Goal: Task Accomplishment & Management: Manage account settings

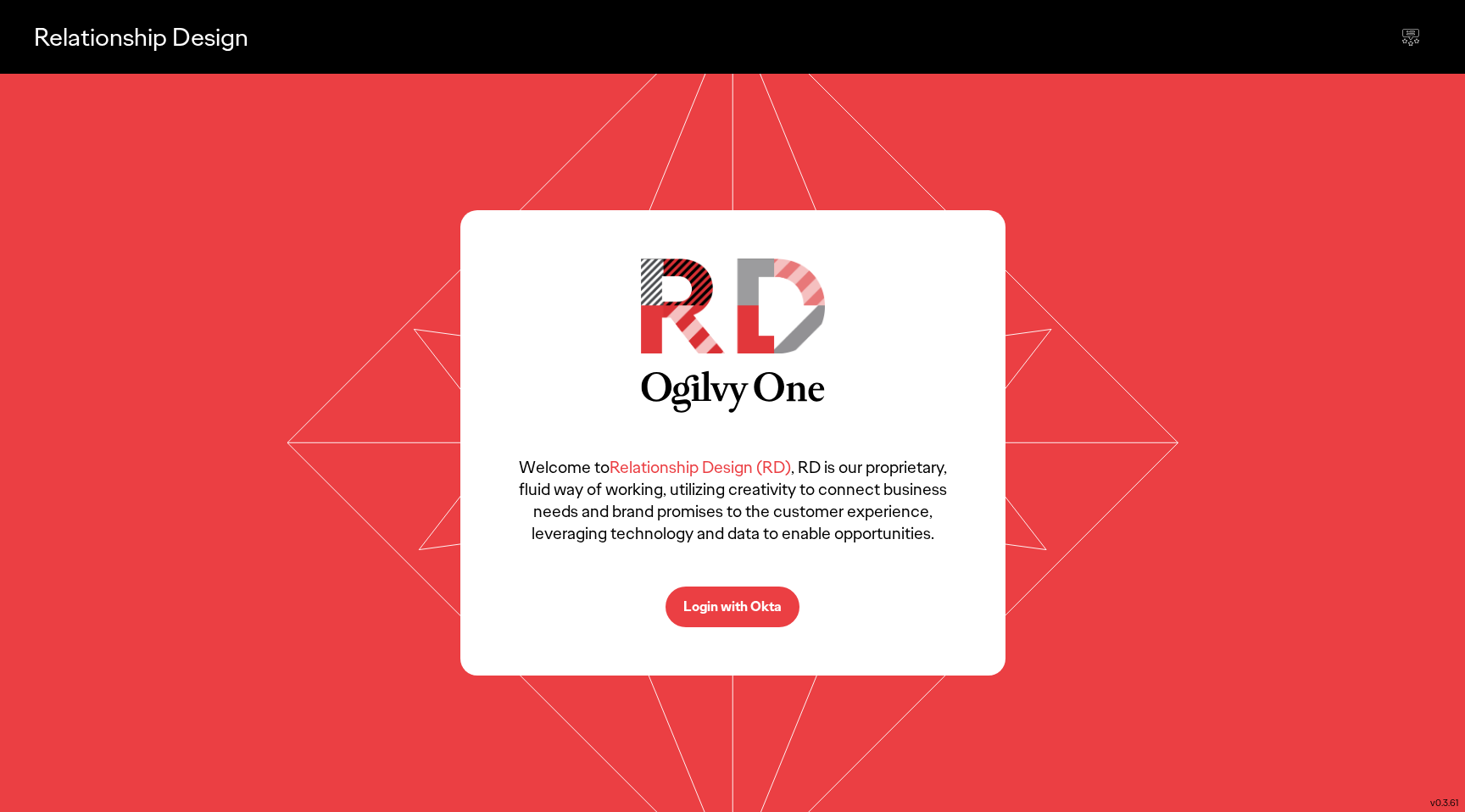
click at [711, 615] on button "Login with Okta" at bounding box center [732, 607] width 134 height 41
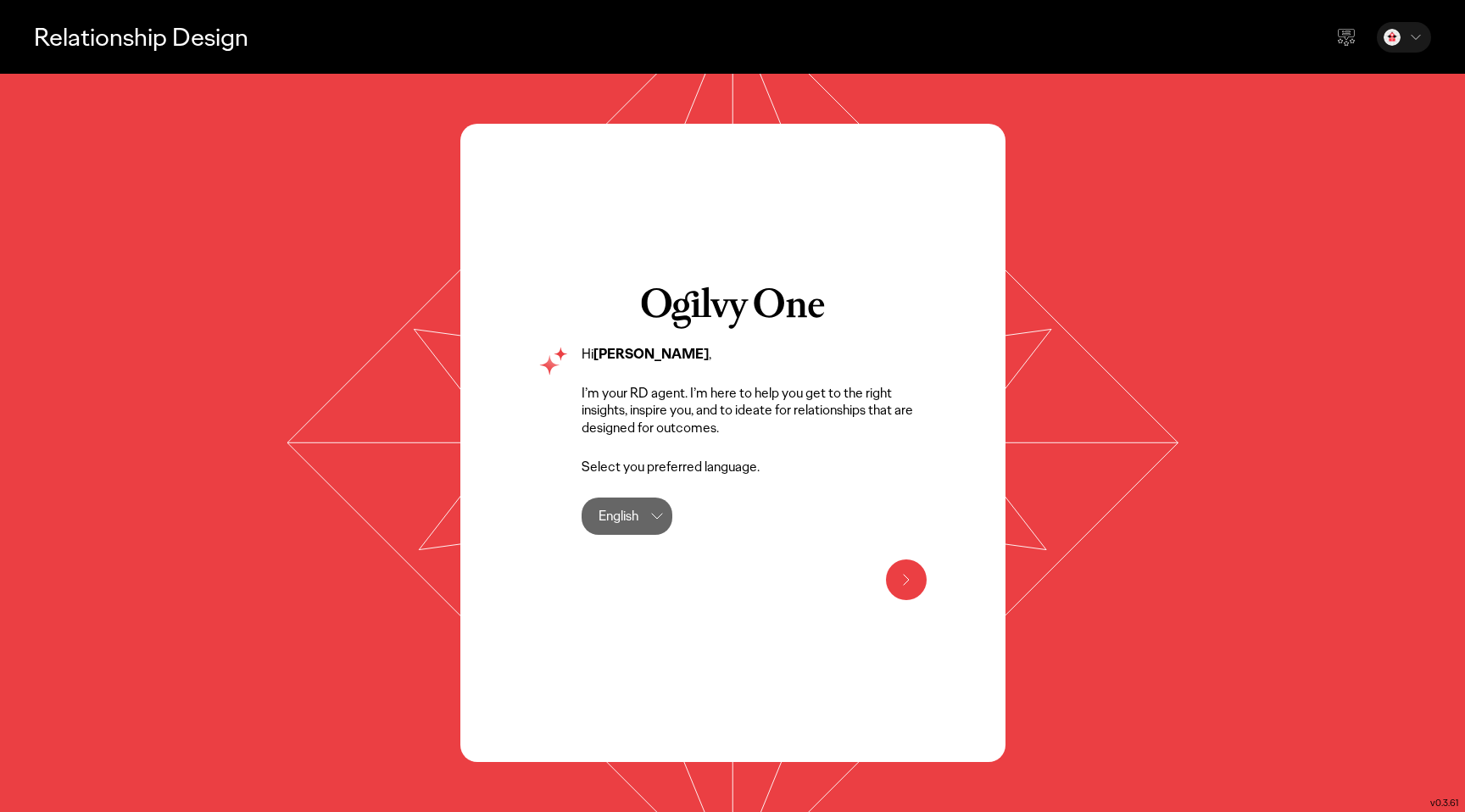
click at [904, 577] on icon at bounding box center [907, 580] width 21 height 21
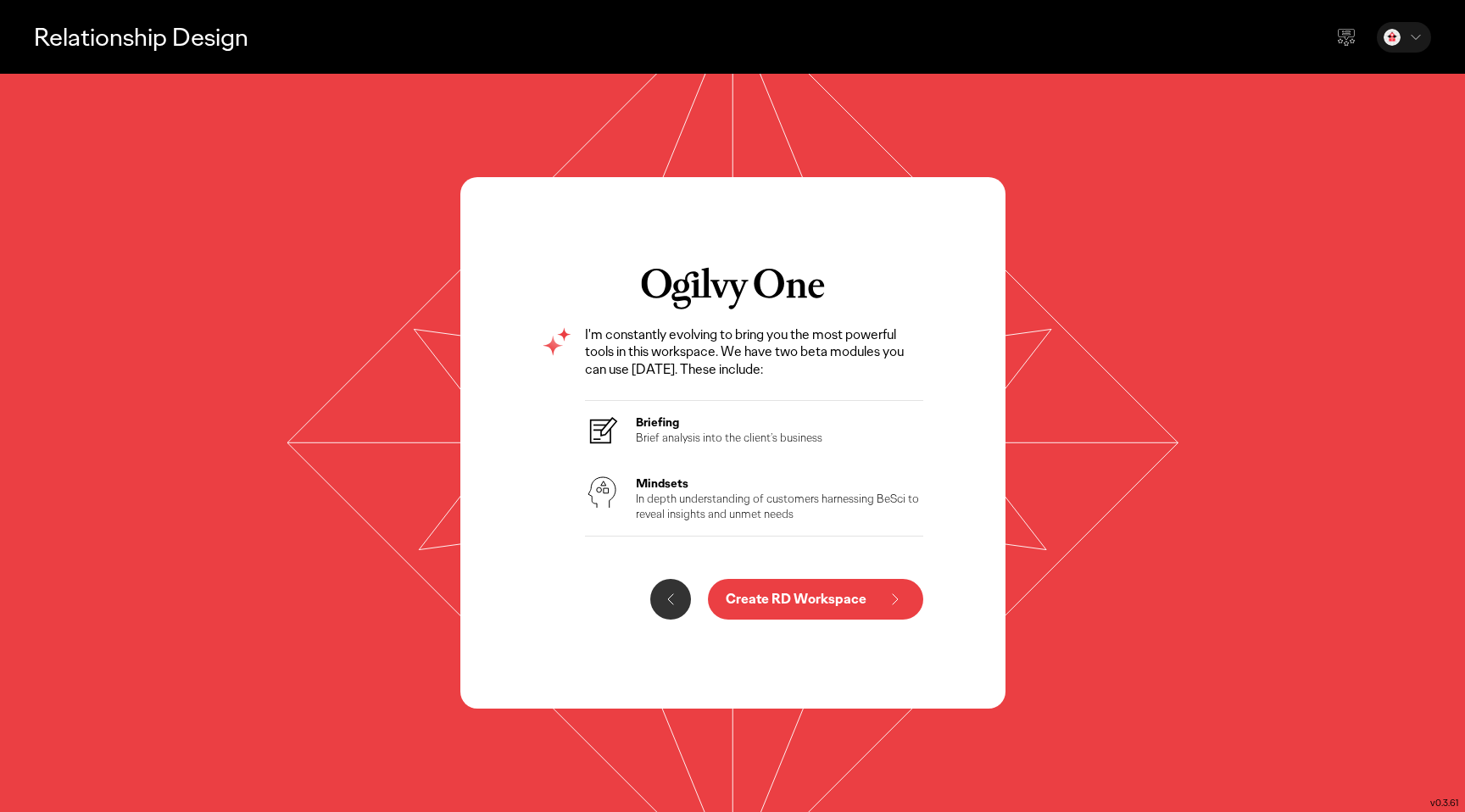
click at [758, 593] on p "Create RD Workspace" at bounding box center [796, 600] width 141 height 14
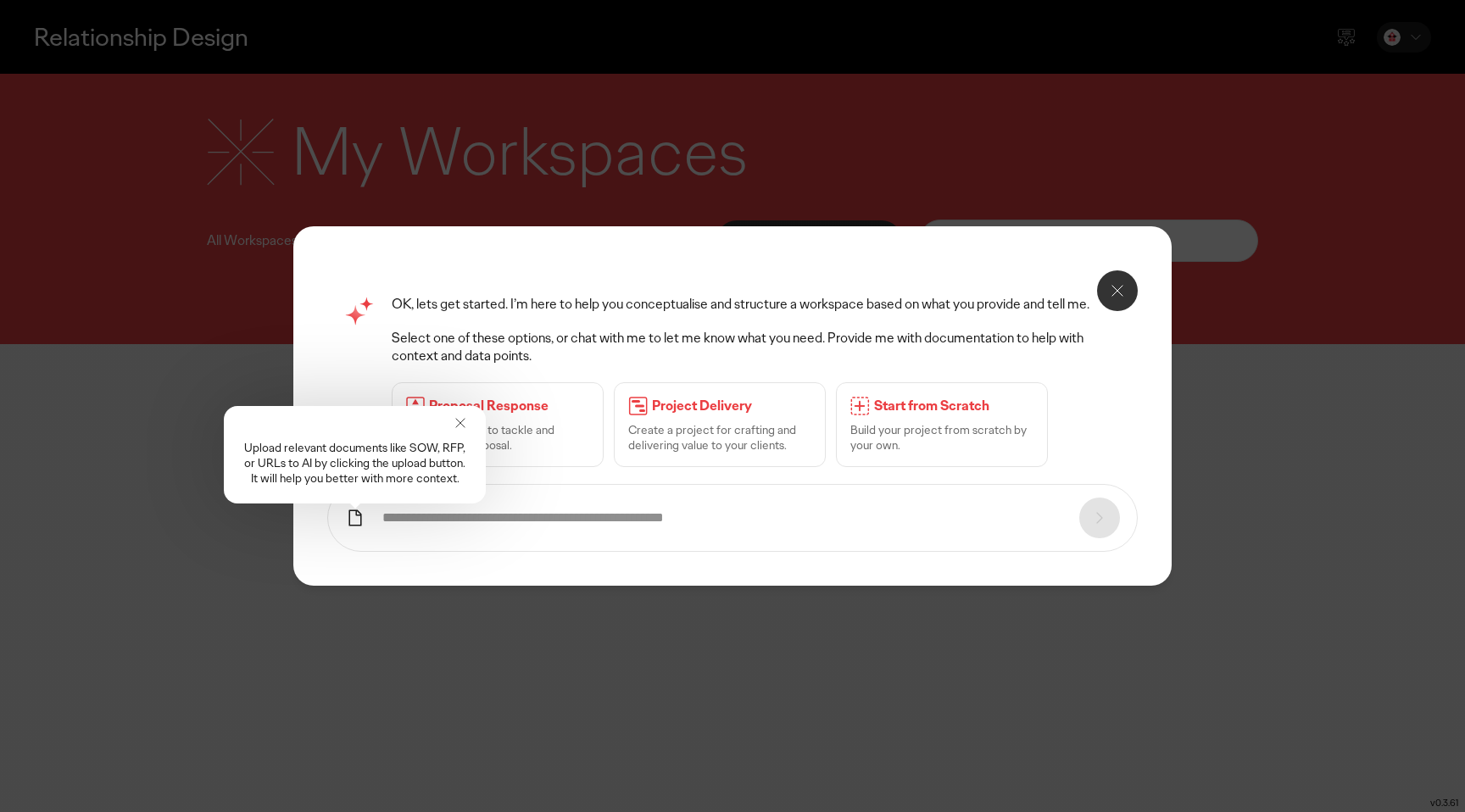
click at [456, 427] on icon at bounding box center [461, 423] width 17 height 17
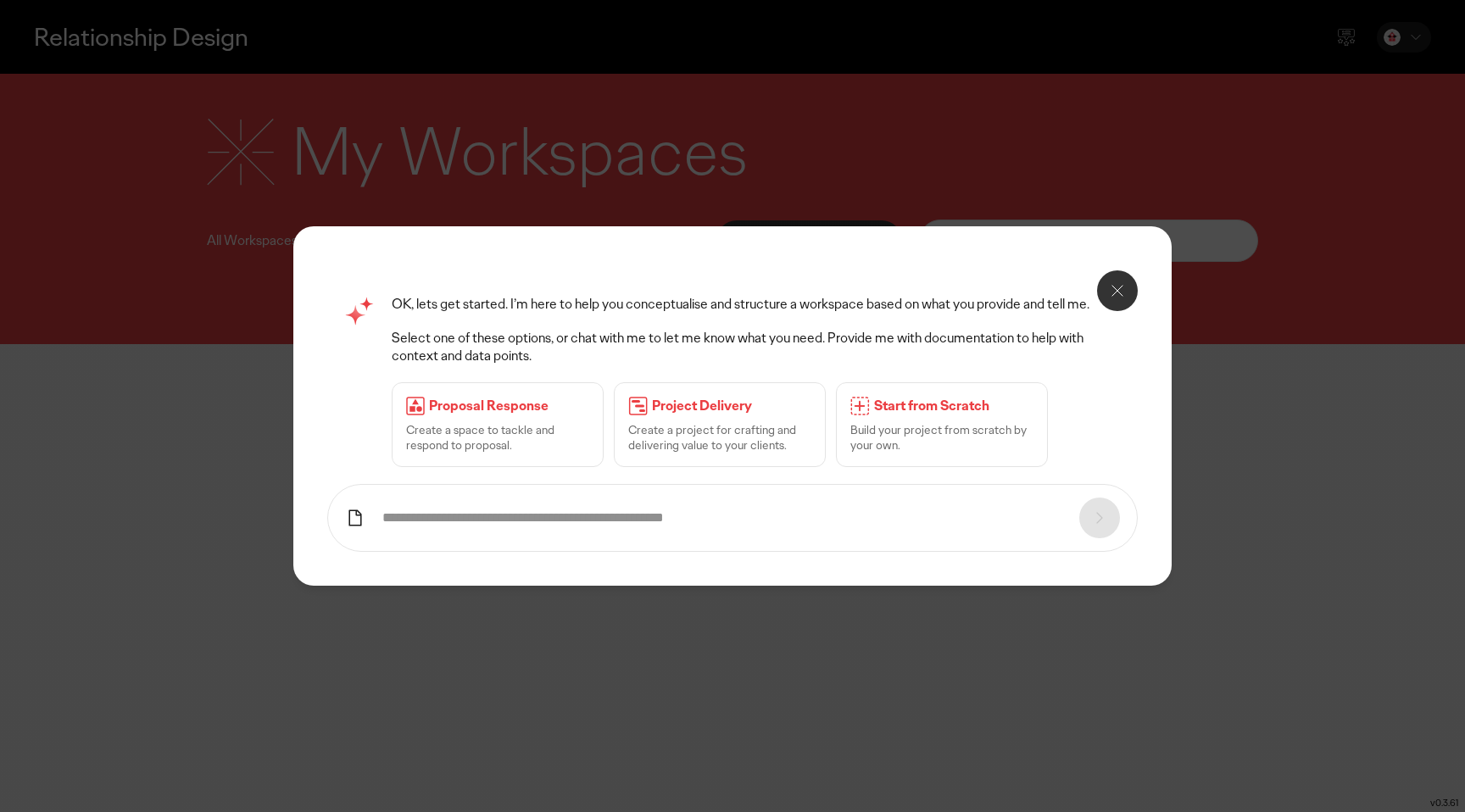
click at [1113, 285] on icon at bounding box center [1118, 291] width 21 height 21
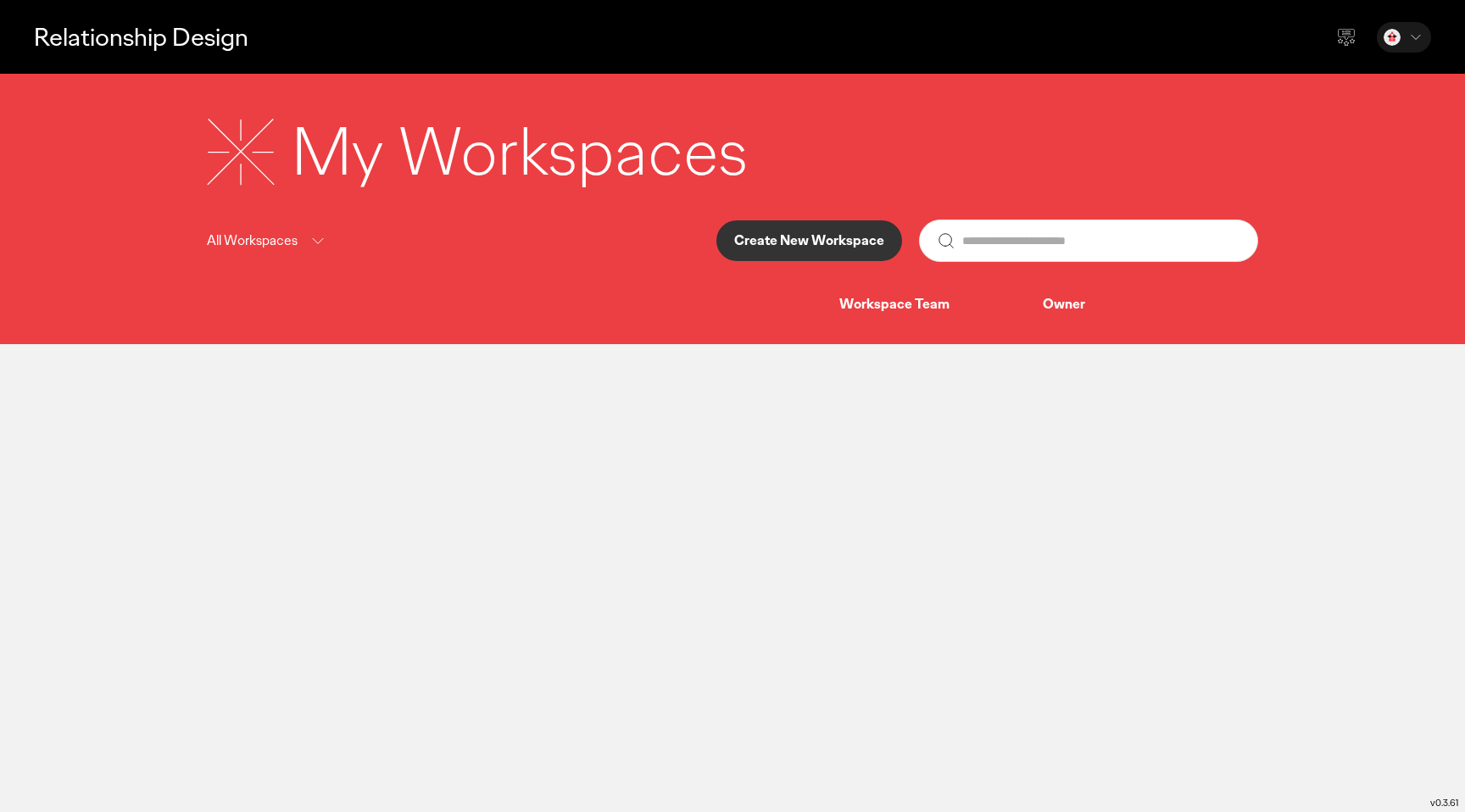
click at [866, 308] on div "Workspace Team" at bounding box center [941, 305] width 203 height 18
click at [277, 240] on p "All Workspaces" at bounding box center [252, 241] width 91 height 21
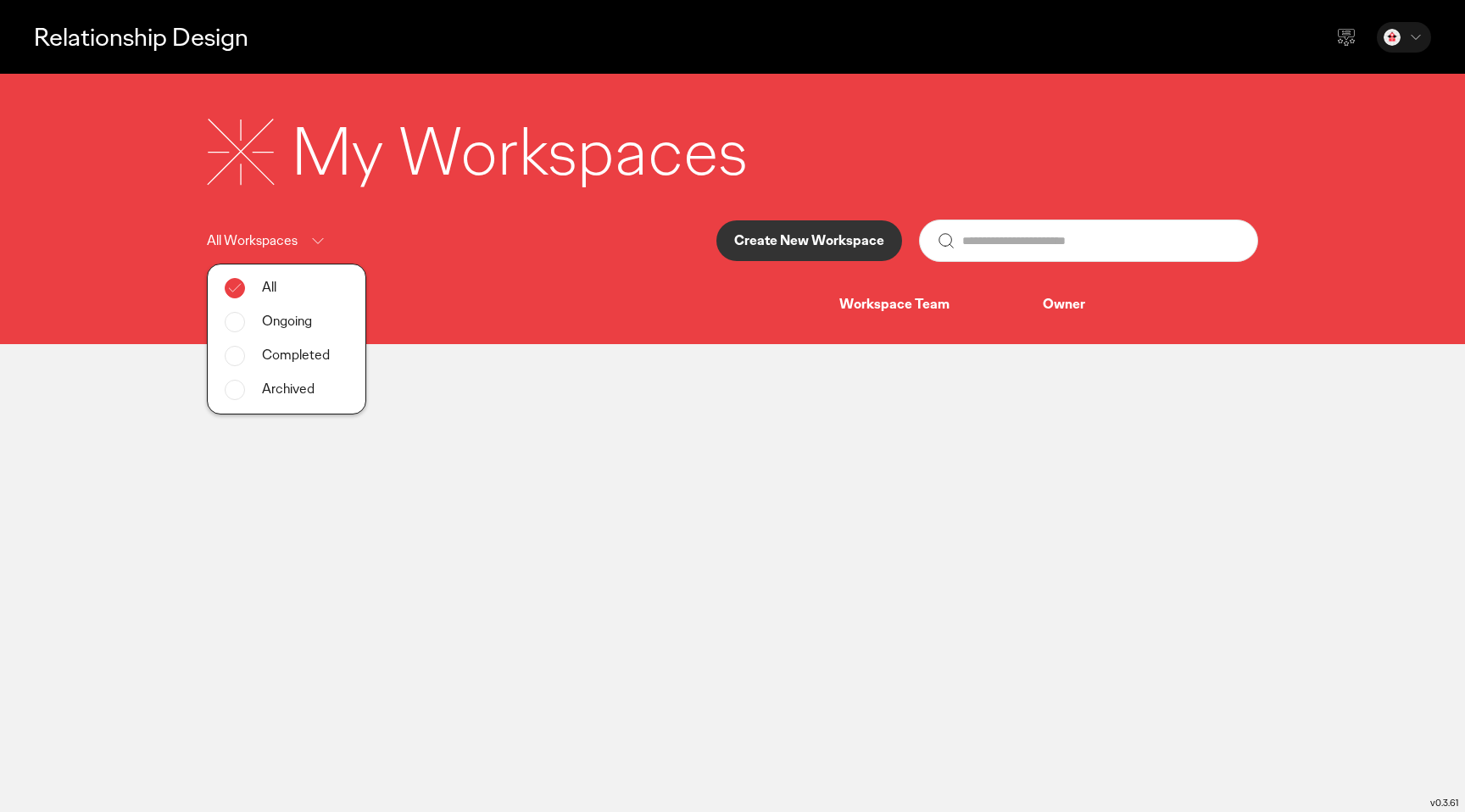
click at [339, 152] on div "My Workspaces" at bounding box center [520, 151] width 456 height 88
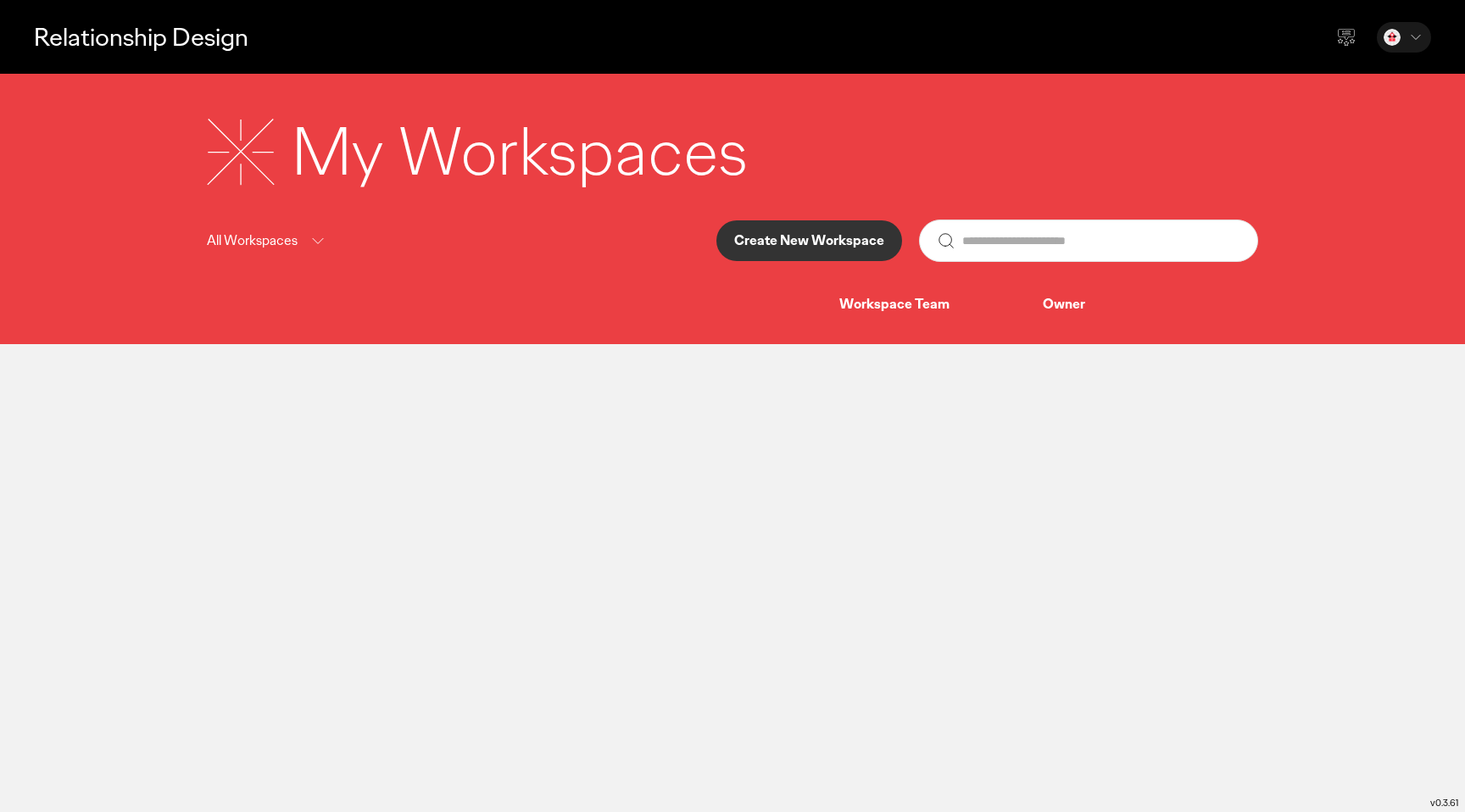
click at [299, 245] on div "All Workspaces" at bounding box center [268, 241] width 121 height 21
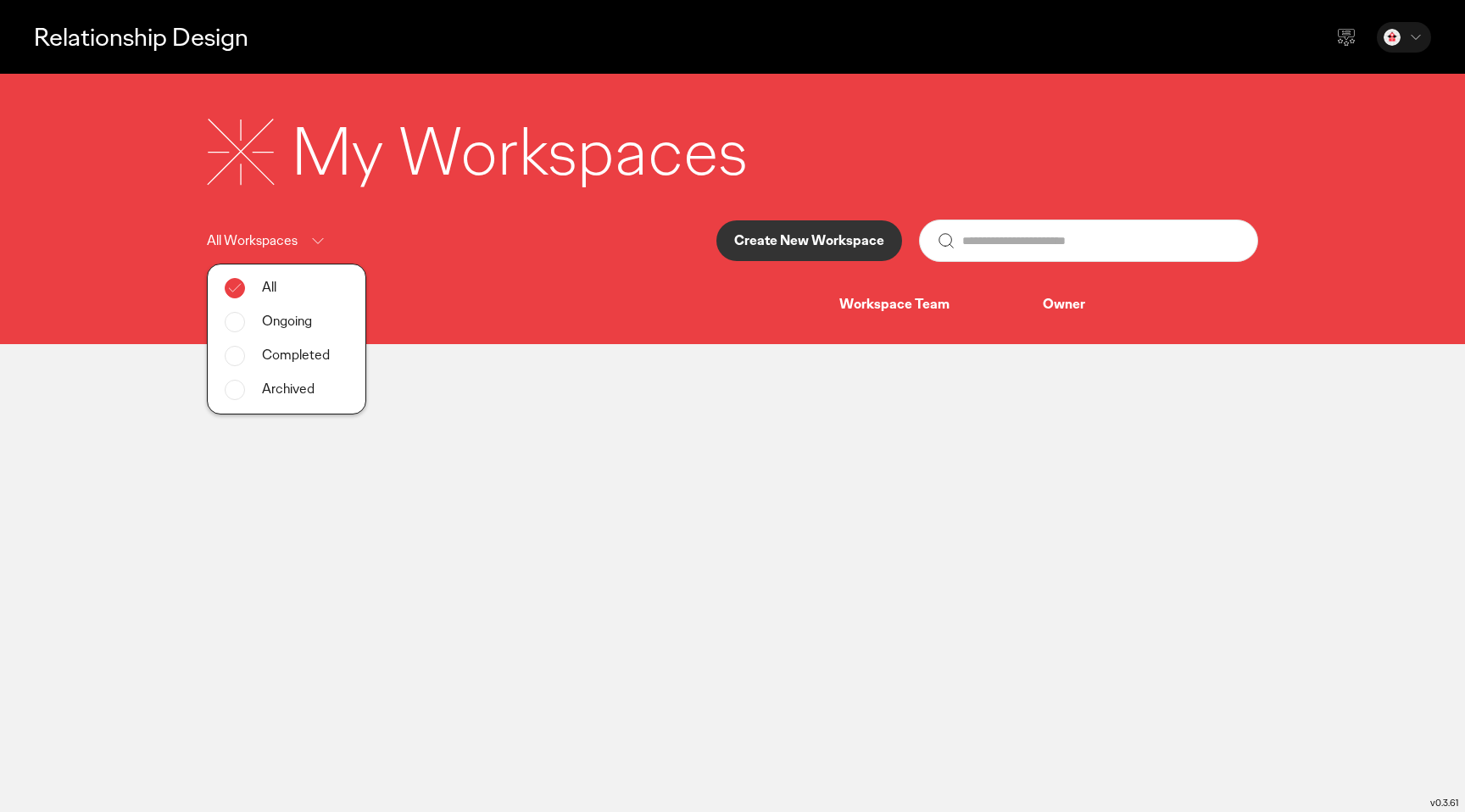
click at [184, 327] on div "My Workspaces All Workspaces All Ongoing Completed Archived Create New Workspac…" at bounding box center [732, 209] width 1465 height 270
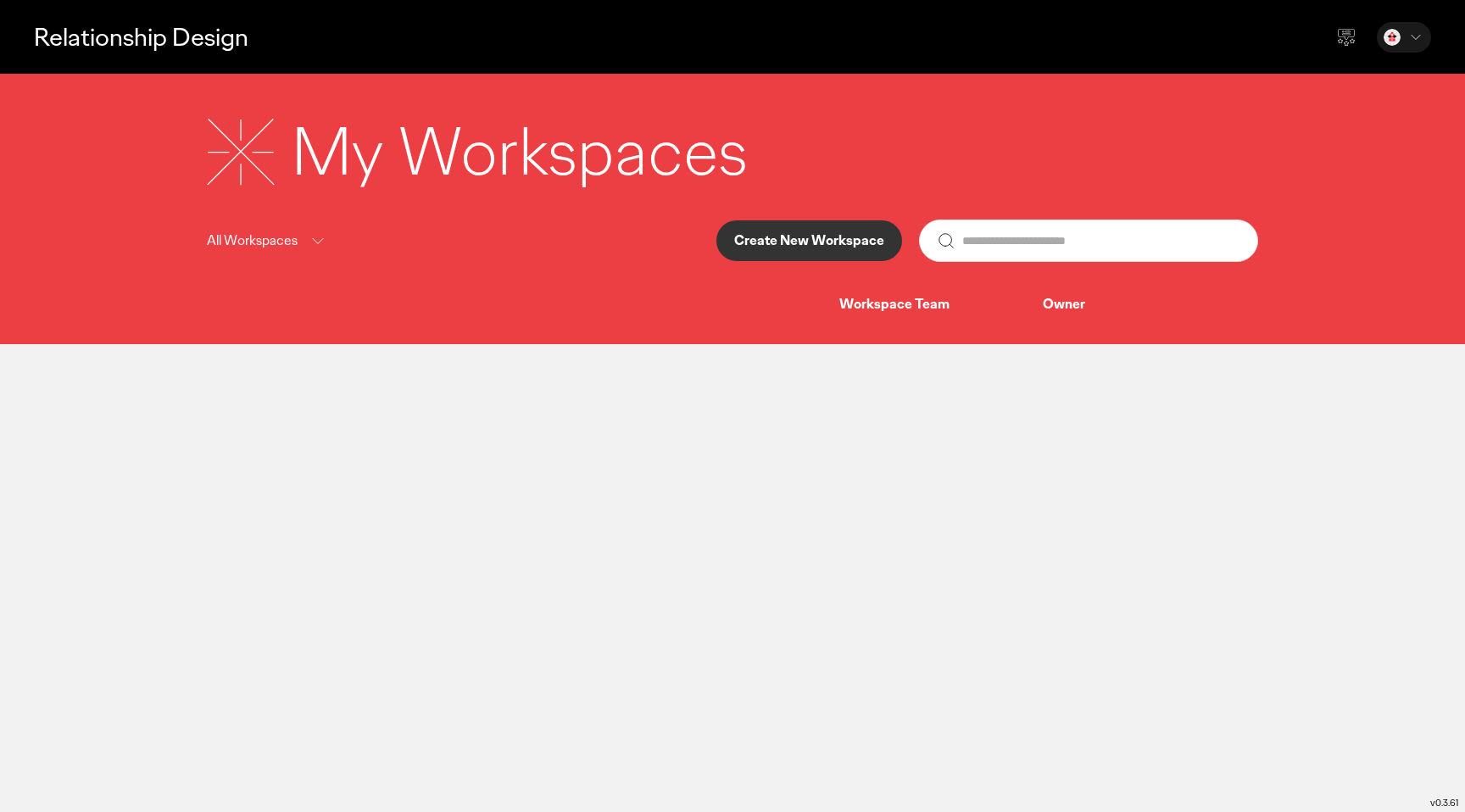
click at [1412, 35] on icon at bounding box center [1417, 37] width 17 height 17
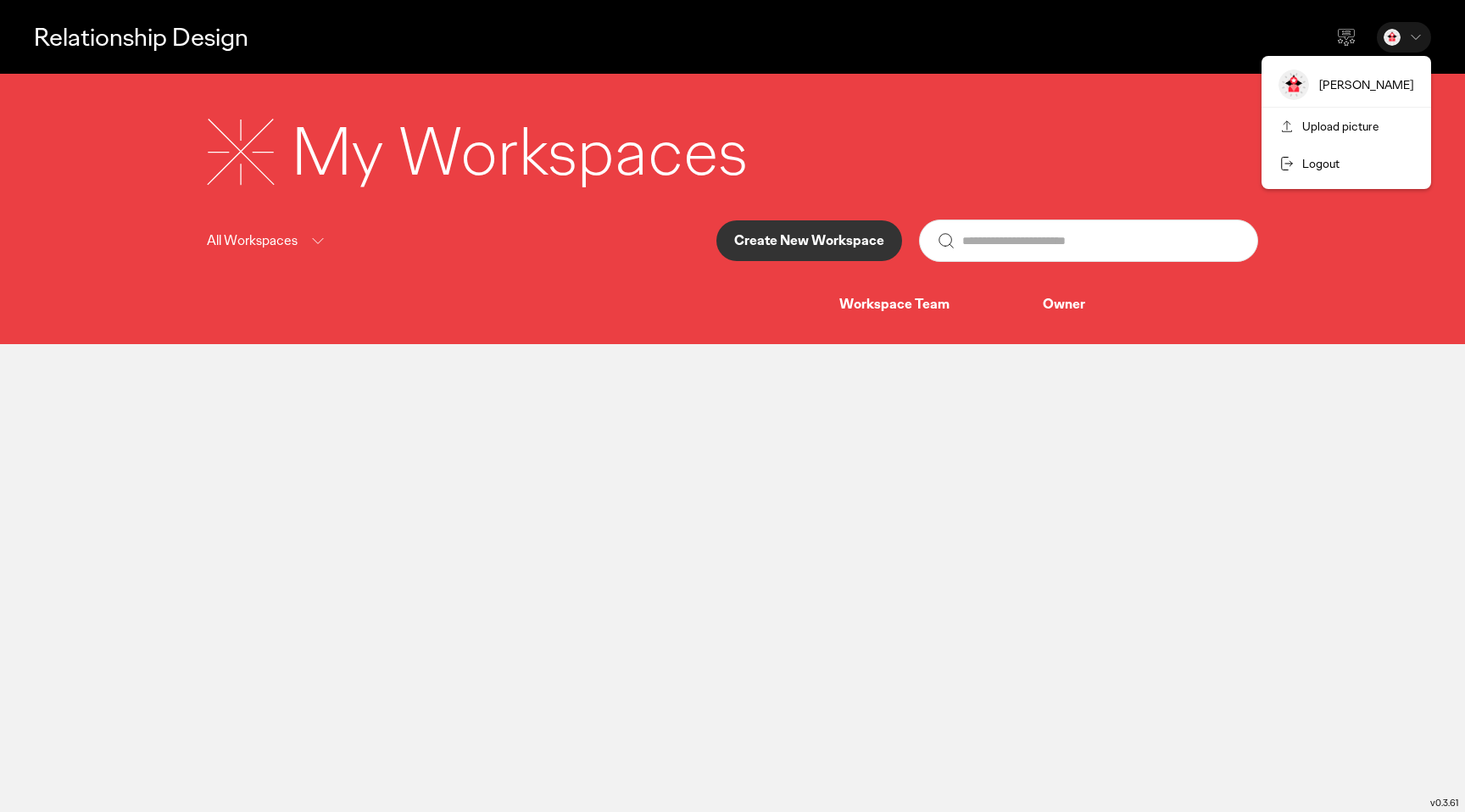
click at [1329, 82] on div "Emily Johnson" at bounding box center [1366, 85] width 94 height 17
click at [1366, 94] on div "Emily Johnson" at bounding box center [1346, 84] width 170 height 44
click at [963, 60] on div "Relationship Design Emily Johnson Upload picture Logout" at bounding box center [732, 36] width 1465 height 74
